Goal: Information Seeking & Learning: Find specific fact

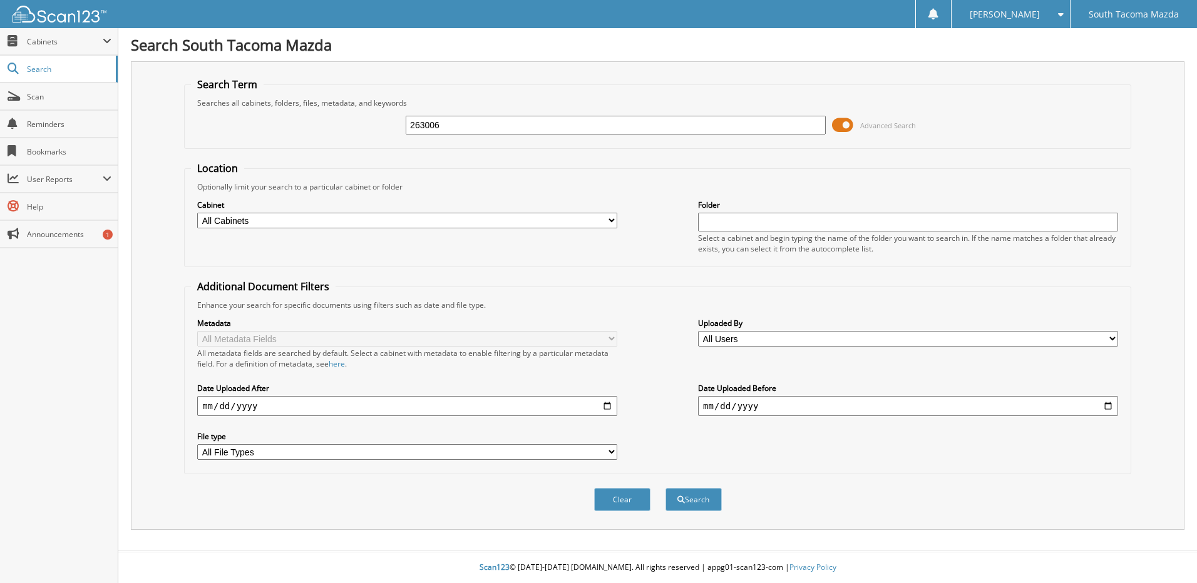
type input "263006"
click at [665, 488] on button "Search" at bounding box center [693, 499] width 56 height 23
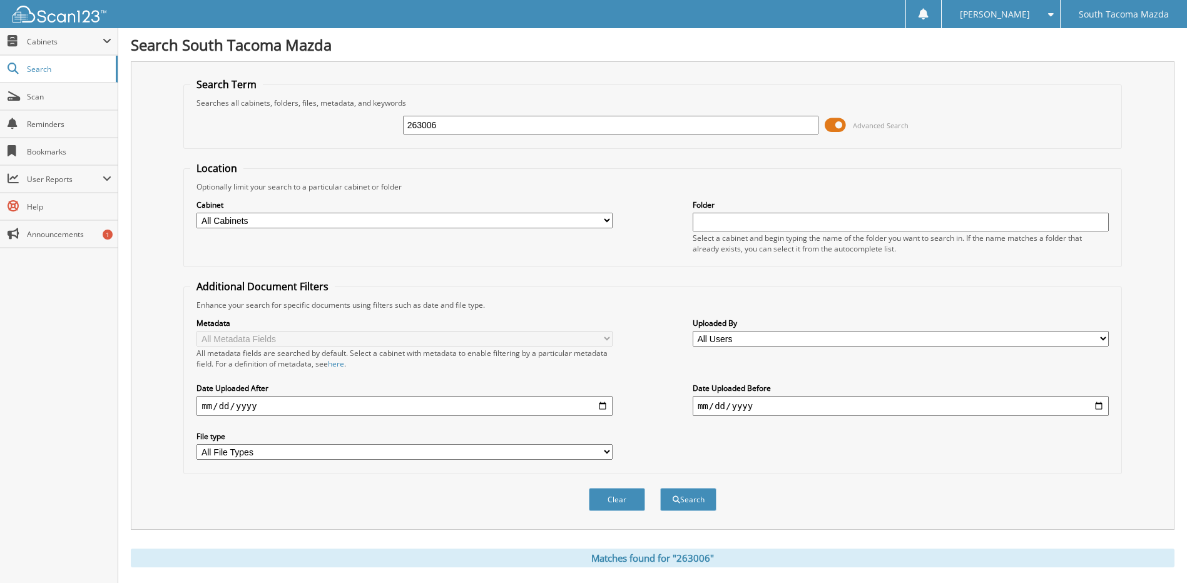
scroll to position [165, 0]
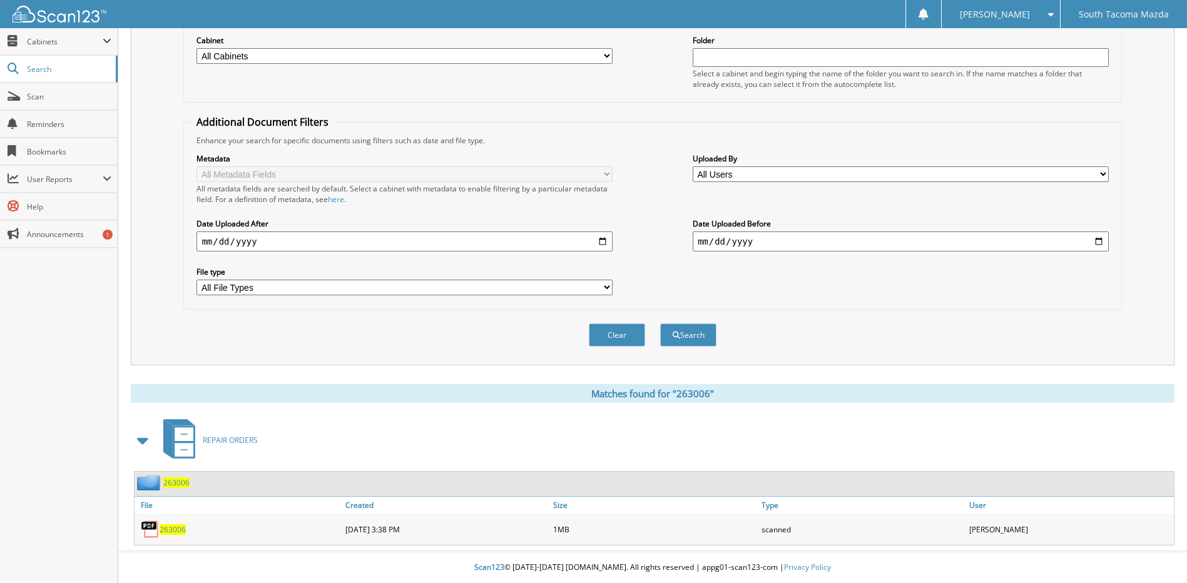
click at [166, 530] on span "263006" at bounding box center [173, 530] width 26 height 11
click at [43, 71] on span "Search" at bounding box center [68, 69] width 83 height 11
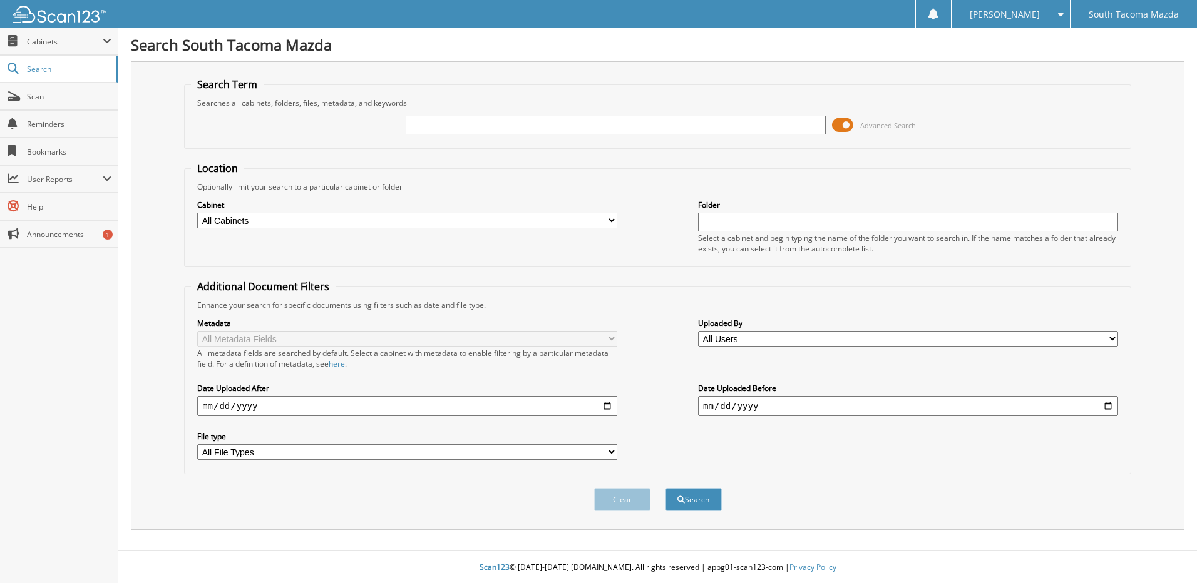
type input "e"
